Goal: Task Accomplishment & Management: Use online tool/utility

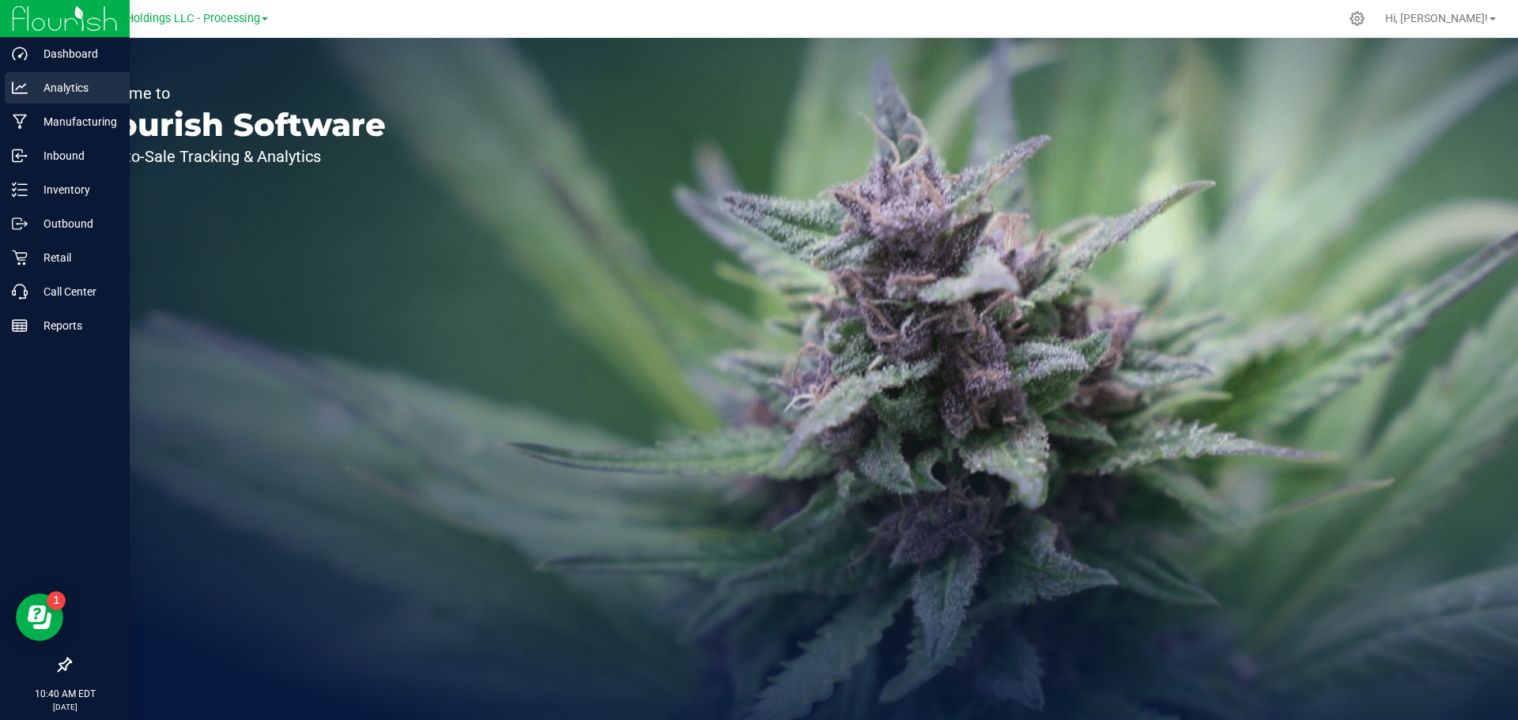
click at [63, 85] on p "Analytics" at bounding box center [75, 87] width 95 height 19
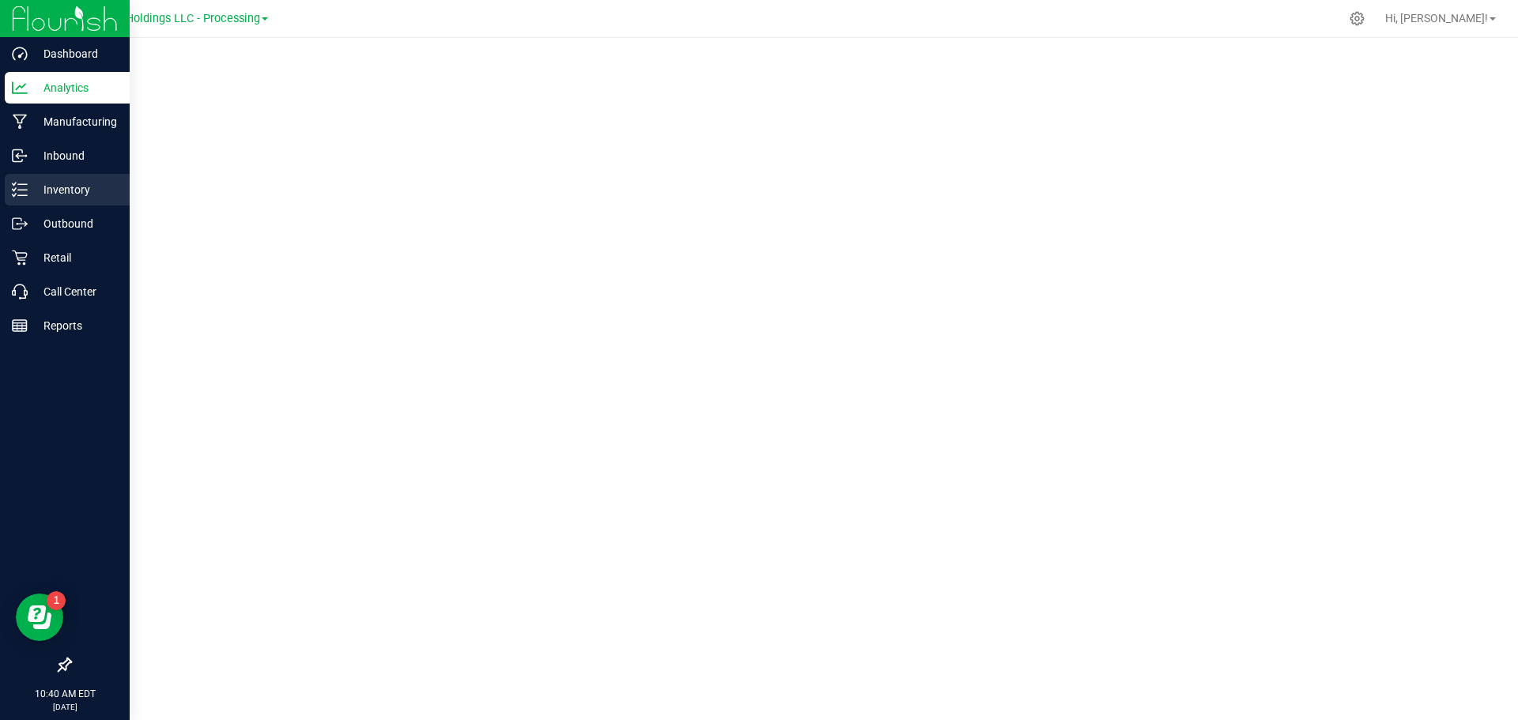
click at [63, 189] on p "Inventory" at bounding box center [75, 189] width 95 height 19
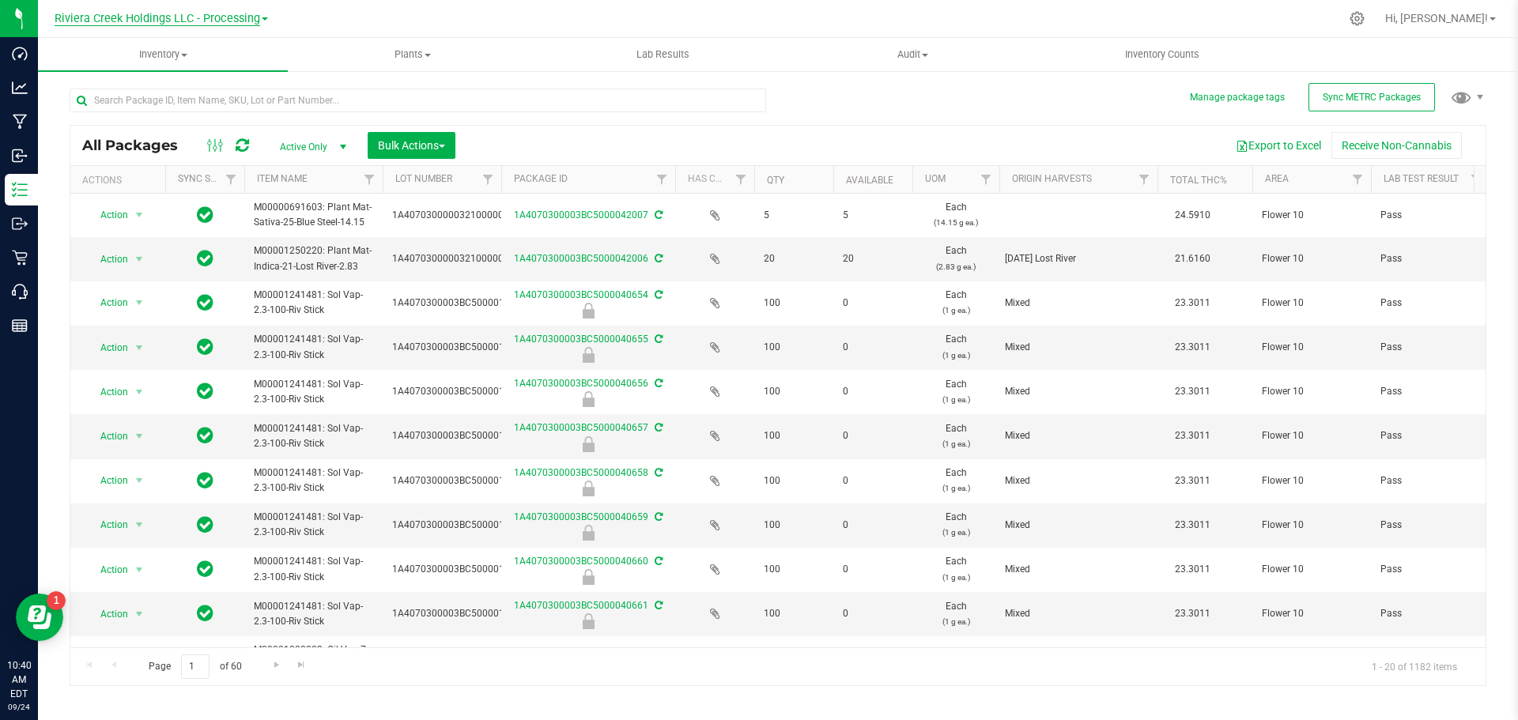
click at [154, 13] on span "Riviera Creek Holdings LLC - Processing" at bounding box center [158, 19] width 206 height 14
click at [364, 20] on div at bounding box center [811, 18] width 1056 height 31
click at [1267, 147] on button "Export to Excel" at bounding box center [1278, 145] width 106 height 27
